Goal: Task Accomplishment & Management: Use online tool/utility

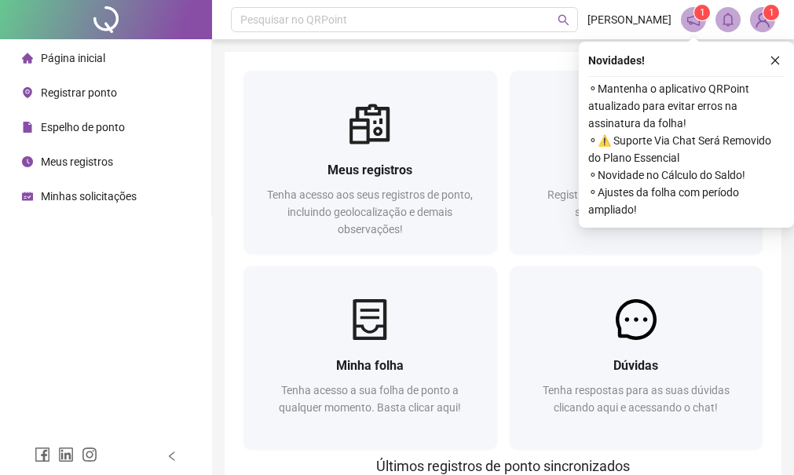
click at [111, 90] on span "Registrar ponto" at bounding box center [79, 92] width 76 height 13
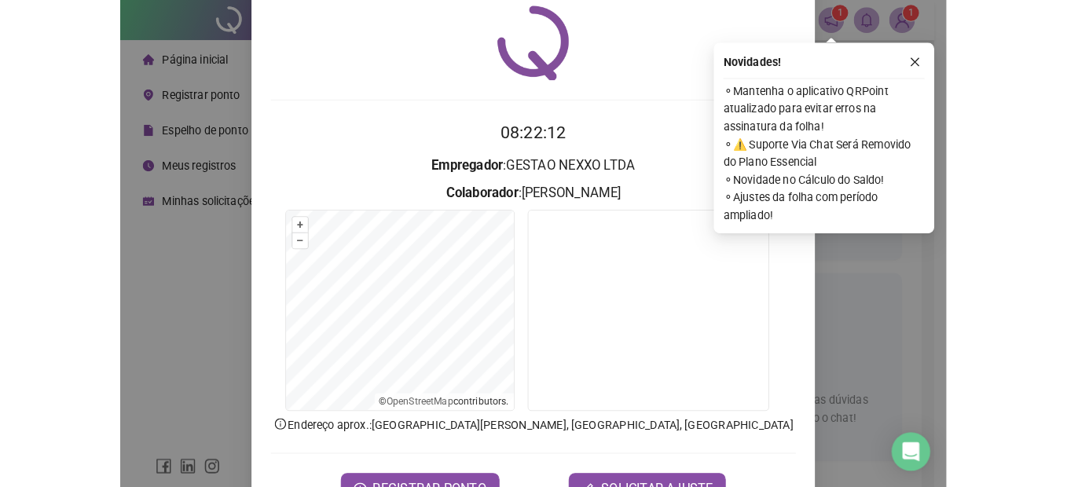
scroll to position [104, 0]
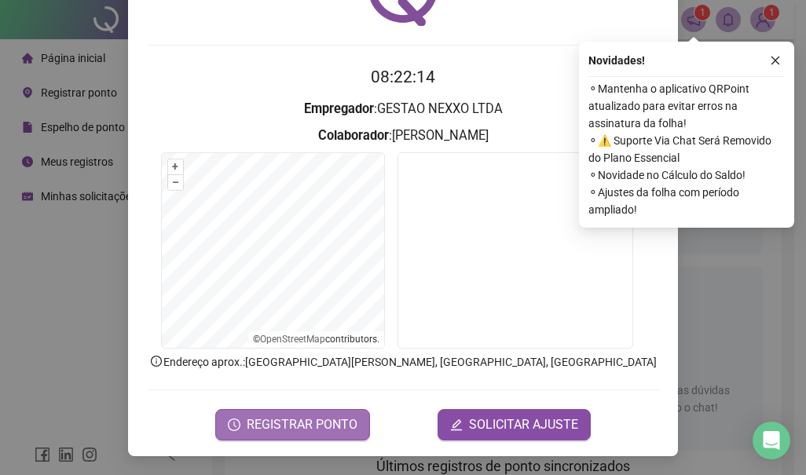
click at [316, 421] on span "REGISTRAR PONTO" at bounding box center [302, 425] width 111 height 19
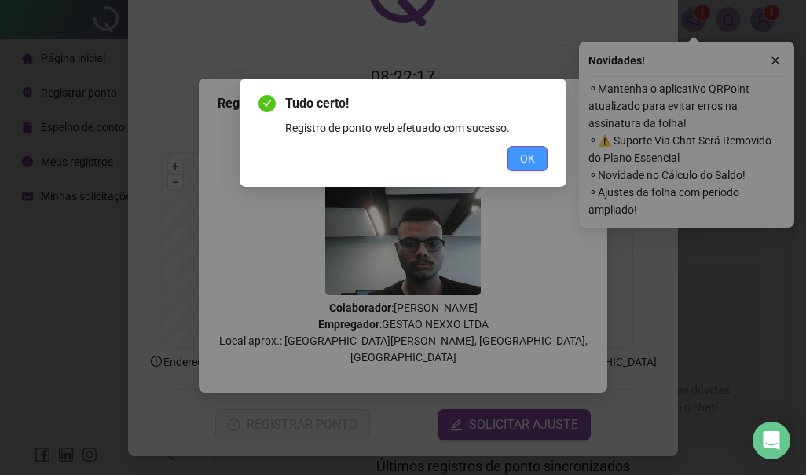
click at [530, 160] on span "OK" at bounding box center [527, 158] width 15 height 17
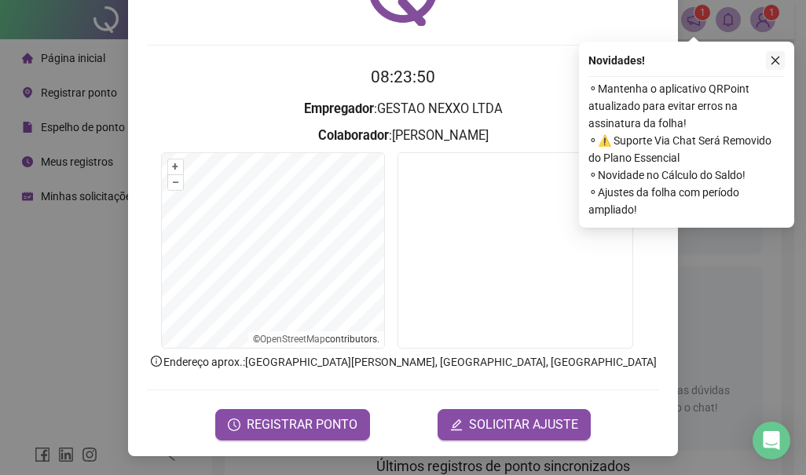
click at [773, 68] on button "button" at bounding box center [775, 60] width 19 height 19
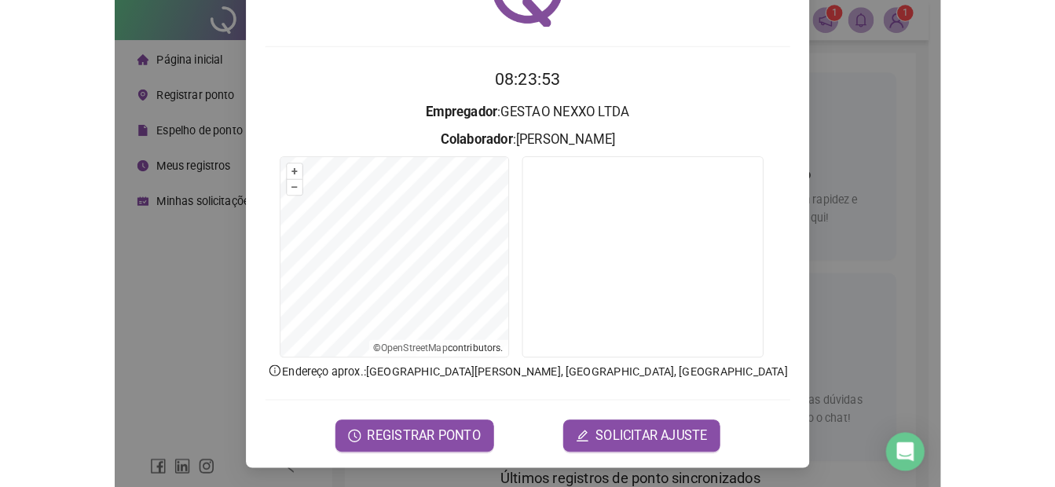
scroll to position [92, 0]
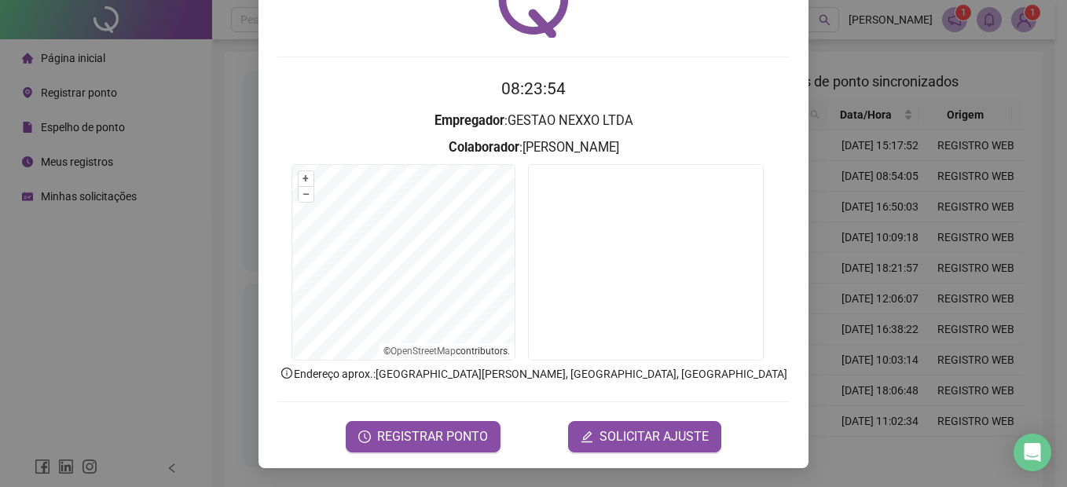
drag, startPoint x: 164, startPoint y: 80, endPoint x: 172, endPoint y: 61, distance: 20.4
click at [170, 64] on div "Registro de ponto web 08:23:54 Empregador : GESTAO NEXXO LTDA Colaborador : [PE…" at bounding box center [533, 243] width 1067 height 487
